Goal: Complete application form

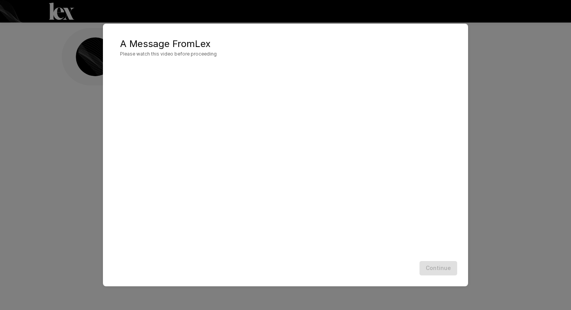
click at [371, 280] on div "A Message From [PERSON_NAME] Please watch this video before proceeding Continue" at bounding box center [285, 155] width 365 height 262
click at [442, 265] on button "Continue" at bounding box center [438, 268] width 38 height 14
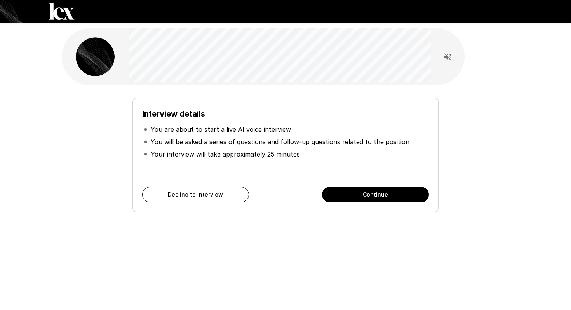
click at [409, 200] on button "Continue" at bounding box center [375, 195] width 107 height 16
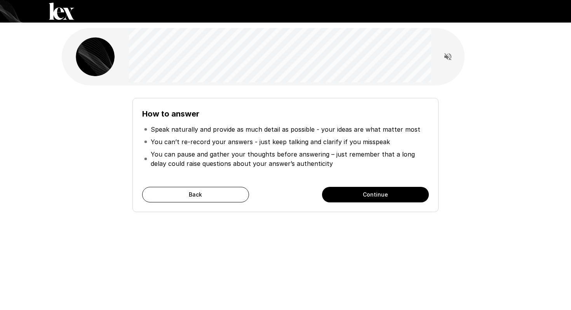
click at [393, 197] on button "Continue" at bounding box center [375, 195] width 107 height 16
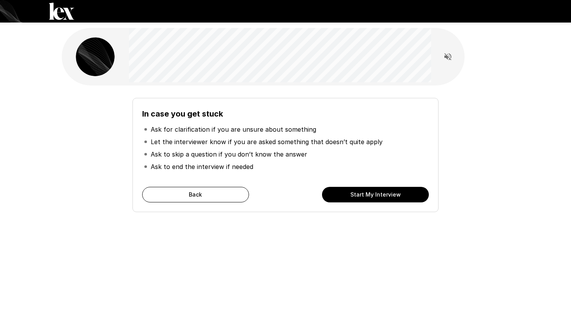
click at [393, 197] on button "Start My Interview" at bounding box center [375, 195] width 107 height 16
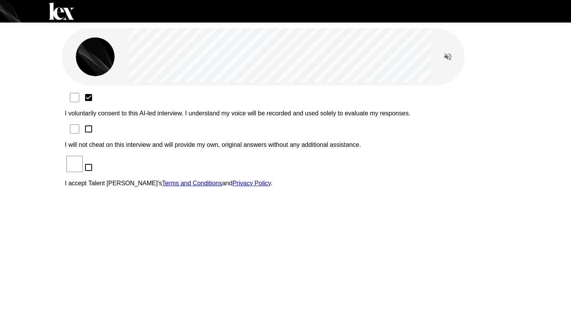
click at [125, 109] on div "I voluntarily consent to this AI-led interview. I understand my voice will be r…" at bounding box center [285, 142] width 441 height 101
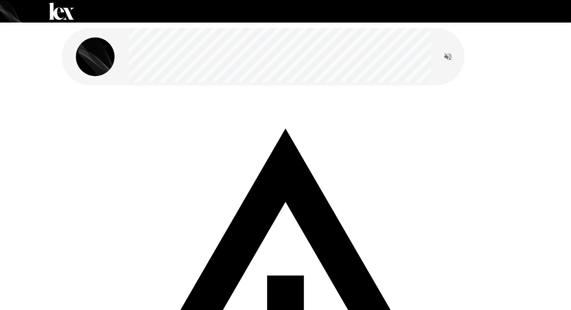
click at [450, 60] on icon "Read questions aloud" at bounding box center [447, 56] width 9 height 9
click at [405, 114] on div "Your microphone is disabled. Please enable your microphone and refresh the scre…" at bounding box center [285, 317] width 441 height 450
click at [254, 90] on div "Your microphone is disabled. Please enable your microphone and refresh the scre…" at bounding box center [285, 314] width 447 height 459
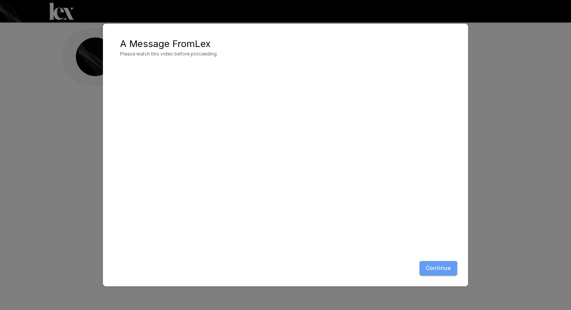
click at [436, 269] on button "Continue" at bounding box center [438, 268] width 38 height 14
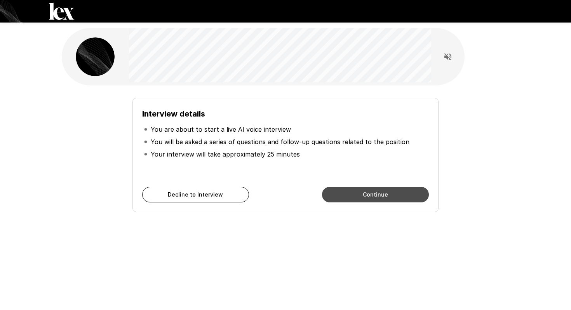
click at [402, 198] on button "Continue" at bounding box center [375, 195] width 107 height 16
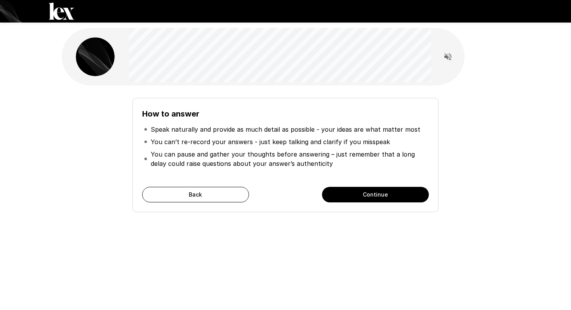
click at [402, 199] on button "Continue" at bounding box center [375, 195] width 107 height 16
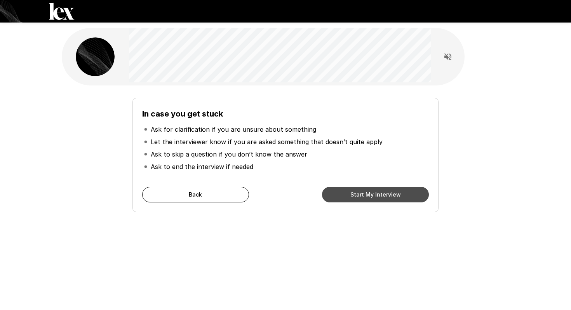
click at [403, 199] on button "Start My Interview" at bounding box center [375, 195] width 107 height 16
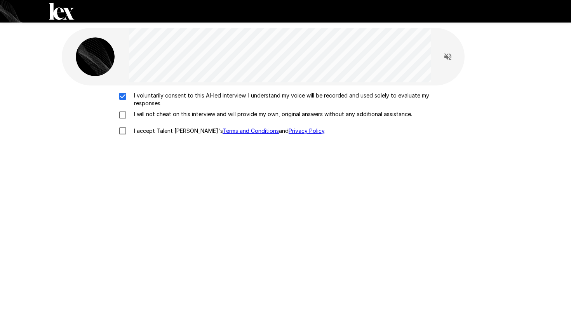
click at [125, 121] on div "I voluntarily consent to this AI-led interview. I understand my voice will be r…" at bounding box center [285, 115] width 441 height 47
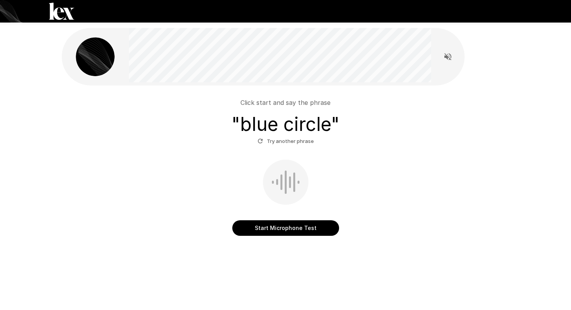
click at [264, 224] on button "Start Microphone Test" at bounding box center [285, 228] width 107 height 16
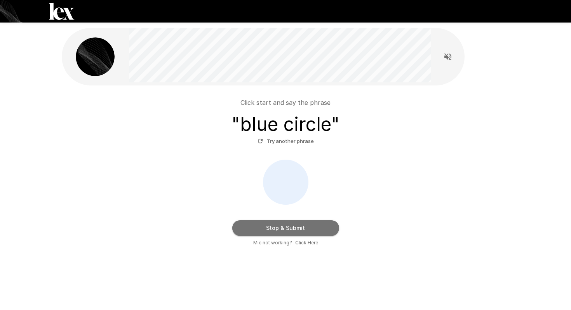
click at [267, 227] on button "Stop & Submit" at bounding box center [285, 228] width 107 height 16
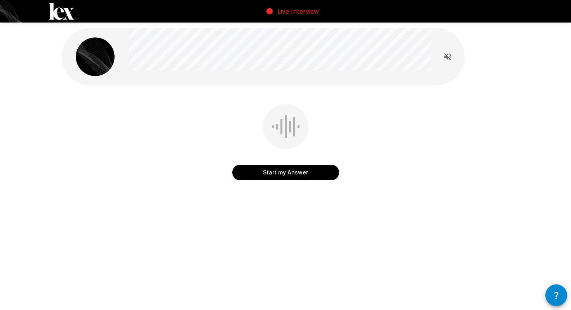
click at [294, 178] on button "Start my Answer" at bounding box center [285, 173] width 107 height 16
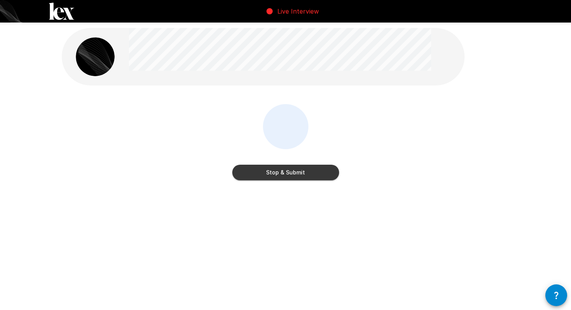
click at [297, 177] on button "Stop & Submit" at bounding box center [285, 173] width 107 height 16
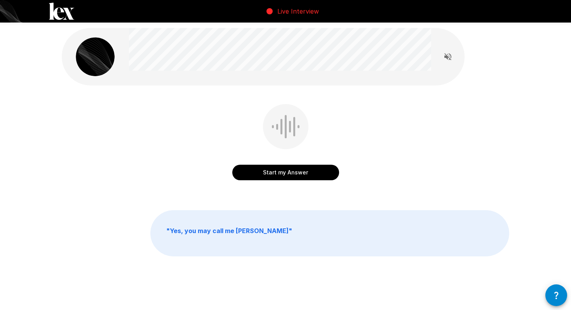
click at [297, 177] on button "Start my Answer" at bounding box center [285, 173] width 107 height 16
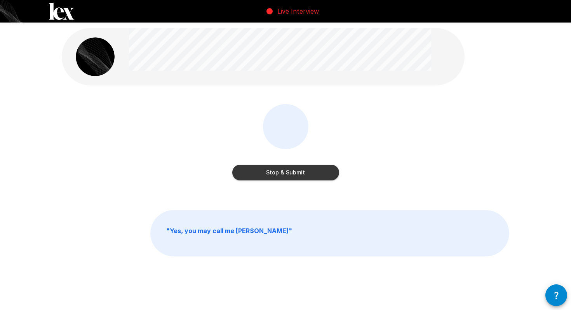
click at [326, 171] on button "Stop & Submit" at bounding box center [285, 173] width 107 height 16
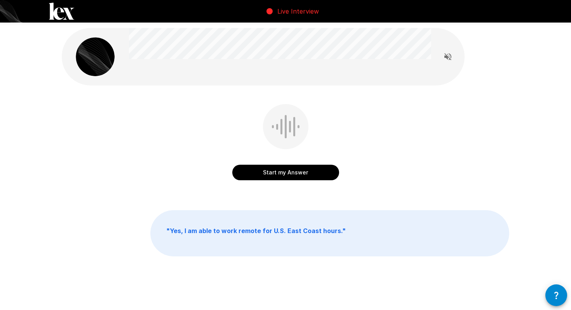
click at [326, 171] on button "Start my Answer" at bounding box center [285, 173] width 107 height 16
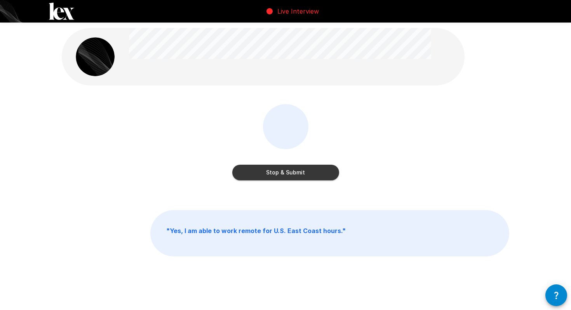
click at [326, 171] on button "Stop & Submit" at bounding box center [285, 173] width 107 height 16
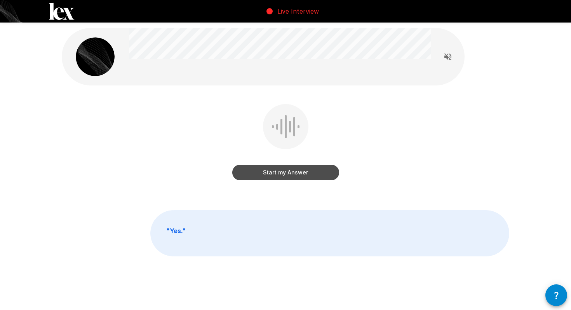
click at [325, 171] on button "Start my Answer" at bounding box center [285, 173] width 107 height 16
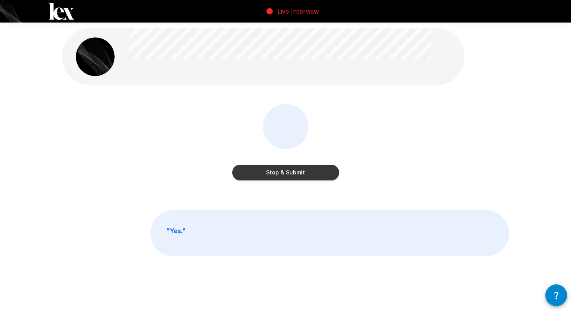
click at [325, 172] on button "Stop & Submit" at bounding box center [285, 173] width 107 height 16
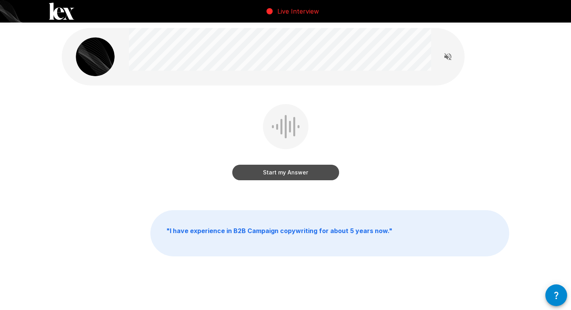
click at [326, 171] on button "Start my Answer" at bounding box center [285, 173] width 107 height 16
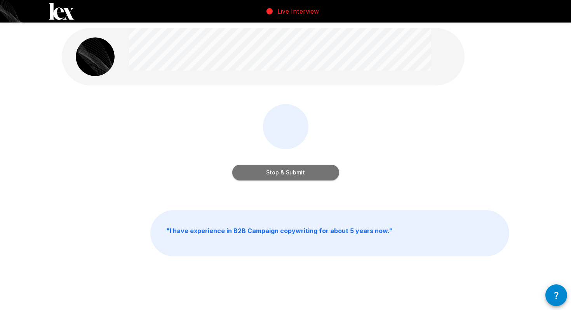
click at [325, 171] on button "Stop & Submit" at bounding box center [285, 173] width 107 height 16
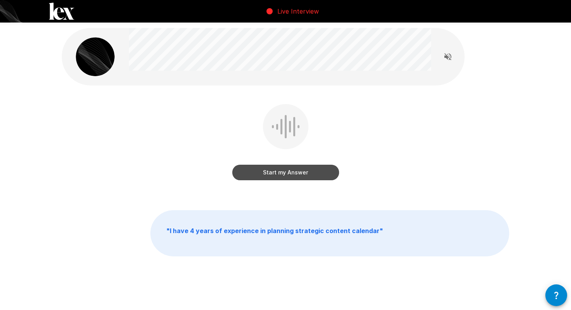
click at [325, 171] on button "Start my Answer" at bounding box center [285, 173] width 107 height 16
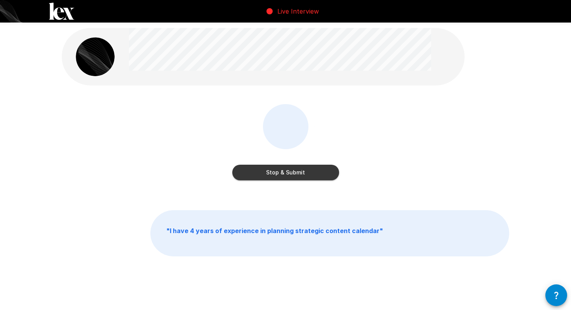
click at [325, 171] on button "Stop & Submit" at bounding box center [285, 173] width 107 height 16
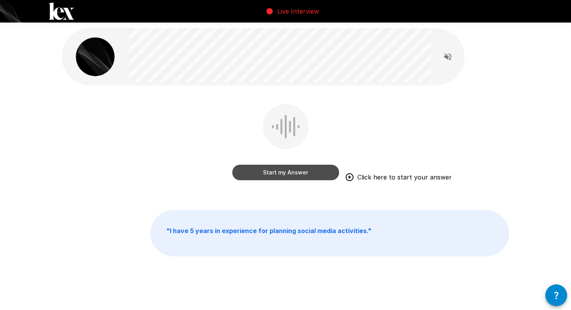
click at [311, 175] on button "Start my Answer" at bounding box center [285, 173] width 107 height 16
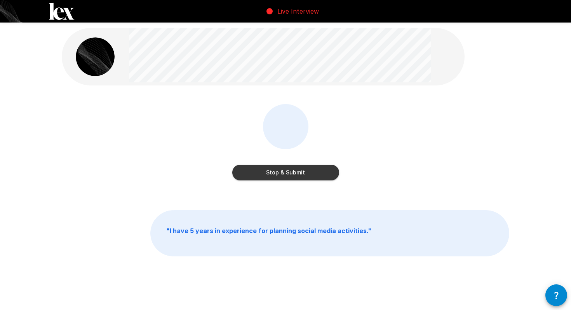
click at [312, 174] on button "Stop & Submit" at bounding box center [285, 173] width 107 height 16
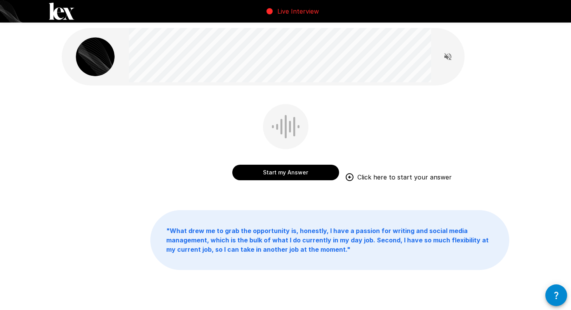
click at [312, 174] on button "Start my Answer" at bounding box center [285, 173] width 107 height 16
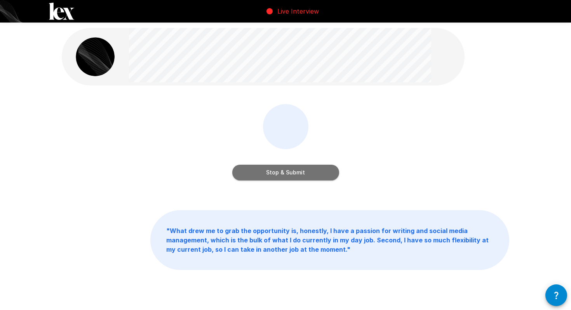
click at [312, 174] on button "Stop & Submit" at bounding box center [285, 173] width 107 height 16
